Goal: Information Seeking & Learning: Compare options

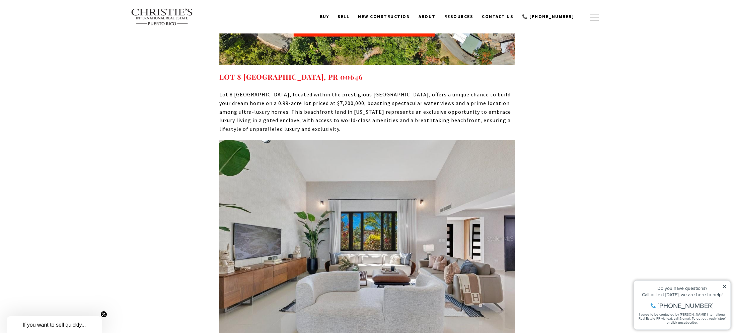
scroll to position [4377, 0]
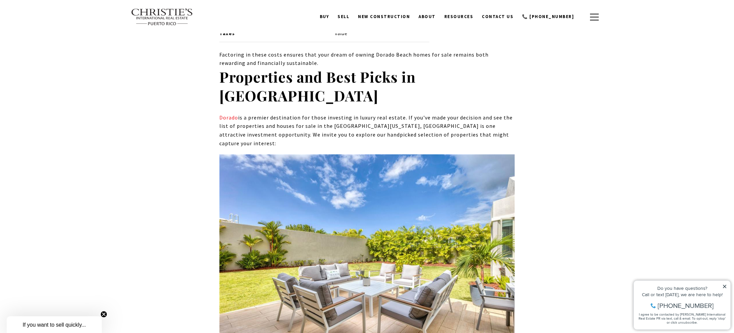
scroll to position [3802, 0]
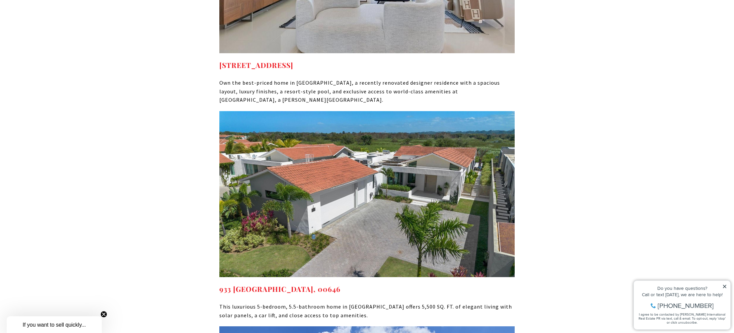
scroll to position [4666, 0]
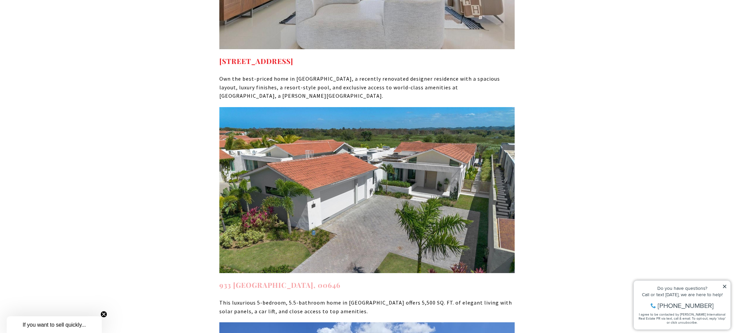
click at [270, 280] on strong "933 ISLA NORTE SABANERA DORADO DORADO PR, 00646" at bounding box center [279, 284] width 121 height 9
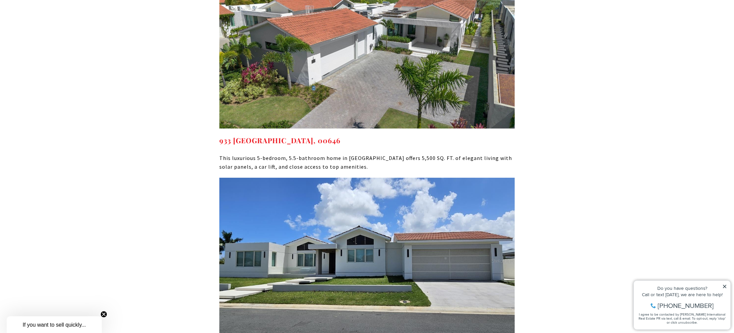
scroll to position [4881, 0]
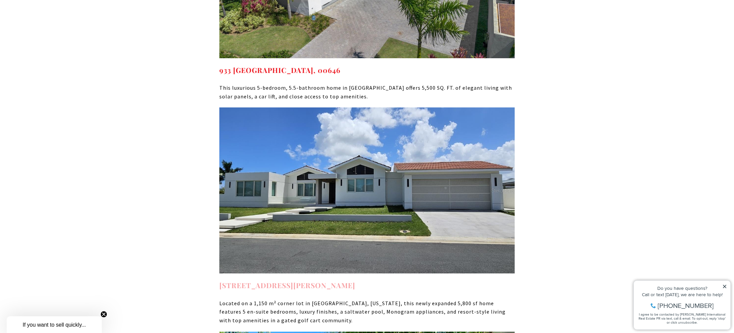
click at [240, 281] on strong "[STREET_ADDRESS][PERSON_NAME]" at bounding box center [287, 285] width 136 height 9
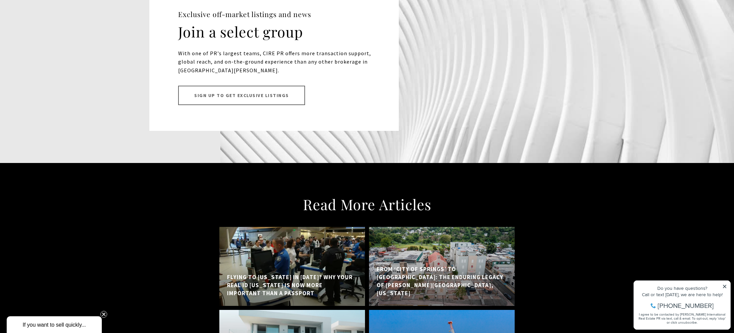
scroll to position [6531, 0]
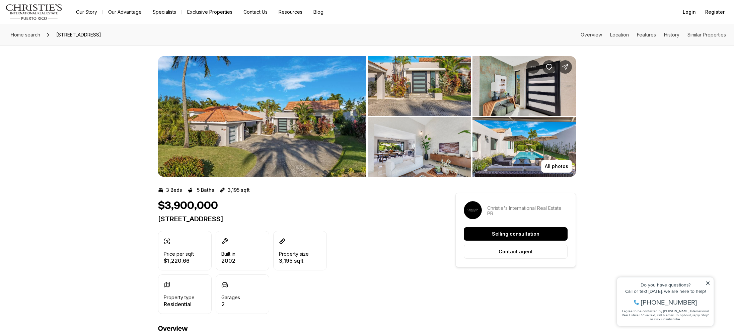
click at [707, 282] on icon at bounding box center [708, 283] width 5 height 5
drag, startPoint x: 311, startPoint y: 219, endPoint x: 158, endPoint y: 218, distance: 152.8
click at [158, 218] on p "142 DORADO BEACH EAST DORADO PR, 00646" at bounding box center [294, 219] width 273 height 8
copy p "142 DORADO BEACH EAST DORADO PR, 00646"
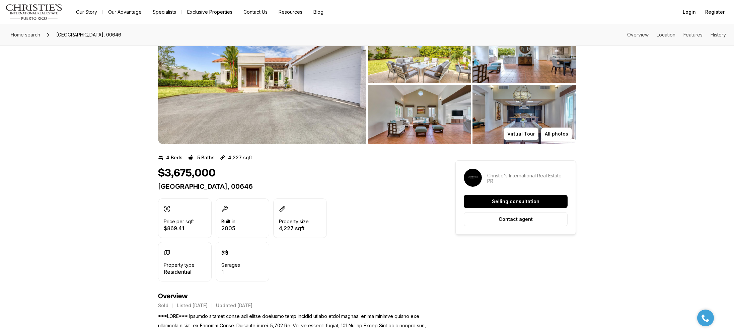
scroll to position [32, 0]
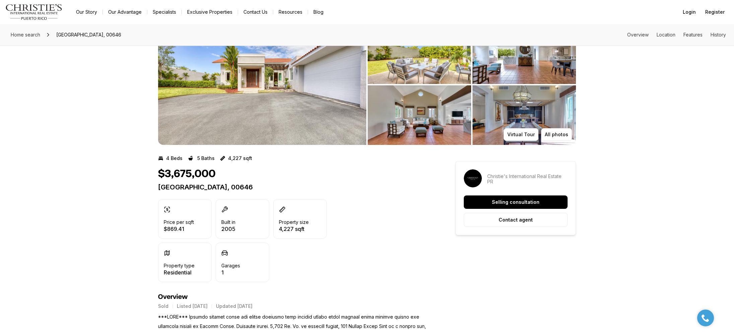
drag, startPoint x: 312, startPoint y: 187, endPoint x: 159, endPoint y: 188, distance: 153.4
click at [159, 188] on p "[GEOGRAPHIC_DATA], 00646" at bounding box center [294, 187] width 273 height 8
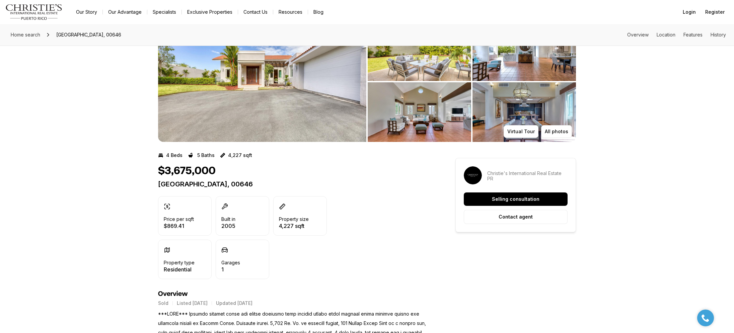
copy p "[GEOGRAPHIC_DATA], 00646"
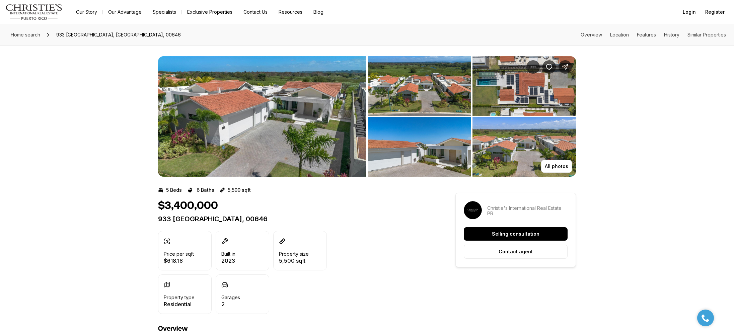
scroll to position [1, 0]
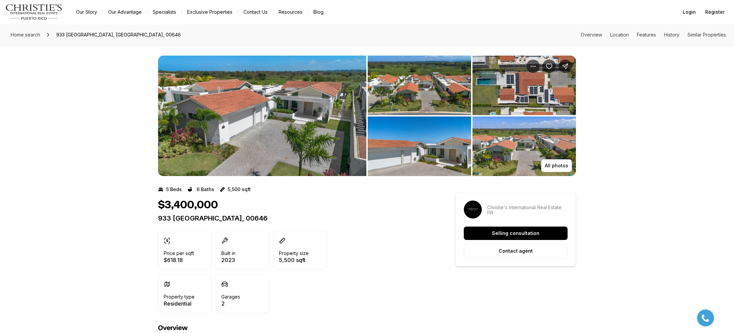
drag, startPoint x: 264, startPoint y: 218, endPoint x: 159, endPoint y: 219, distance: 104.5
click at [159, 219] on p "933 ISLA NORTE SABANERA DORADO DORADO PR, 00646" at bounding box center [294, 218] width 273 height 8
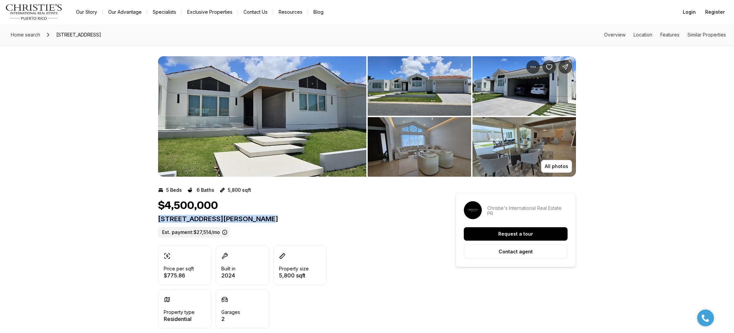
drag, startPoint x: 270, startPoint y: 220, endPoint x: 157, endPoint y: 216, distance: 113.0
copy p "[STREET_ADDRESS][PERSON_NAME]"
